Goal: Go to known website: Access a specific website the user already knows

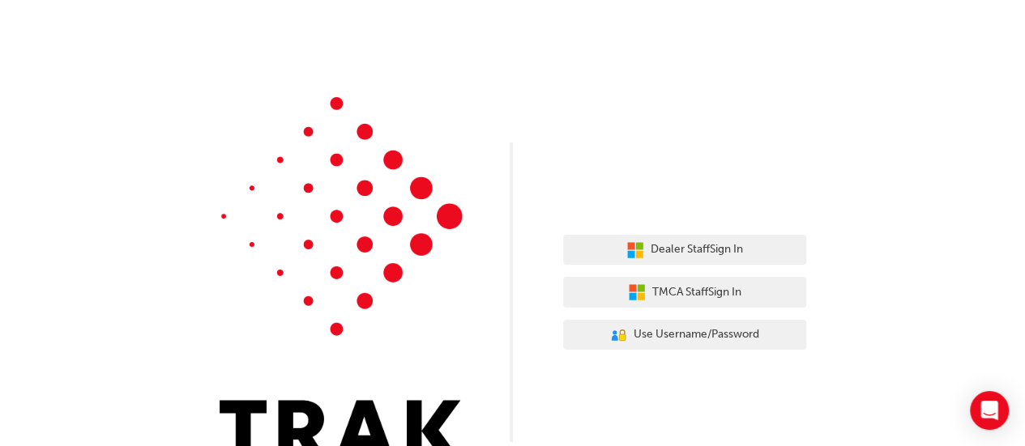
scroll to position [40, 0]
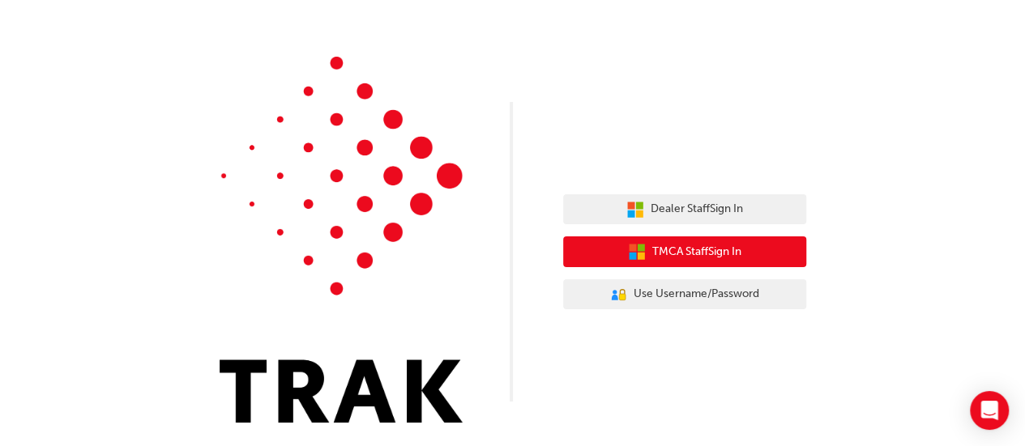
click at [732, 252] on span "TMCA Staff Sign In" at bounding box center [696, 252] width 89 height 19
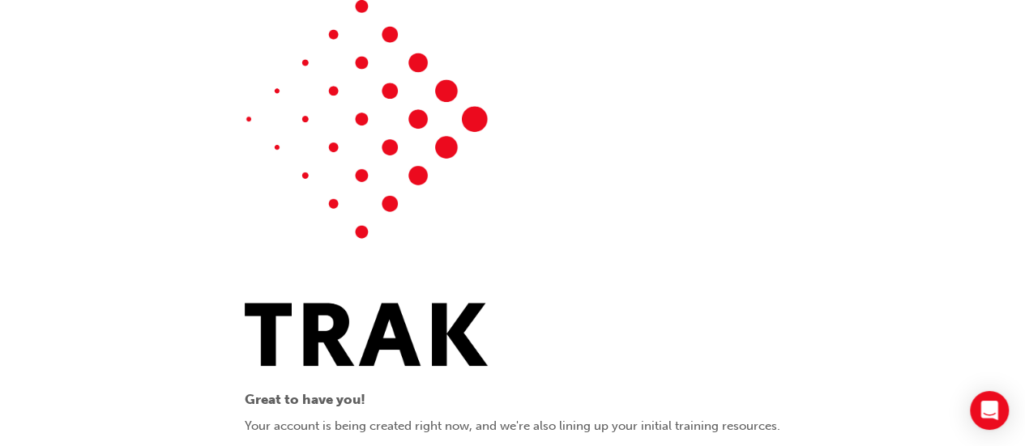
scroll to position [89, 0]
